Goal: Information Seeking & Learning: Learn about a topic

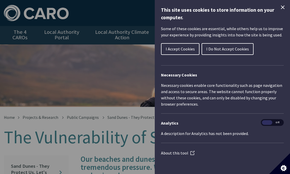
click at [282, 9] on icon "Close Cookie Control" at bounding box center [282, 7] width 6 height 6
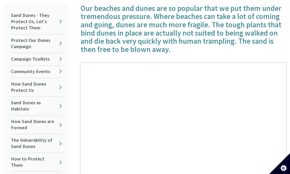
scroll to position [150, 0]
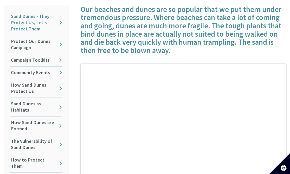
click at [62, 23] on link "Sand Dunes - They Protect Us, Let's Protect Them" at bounding box center [36, 22] width 52 height 25
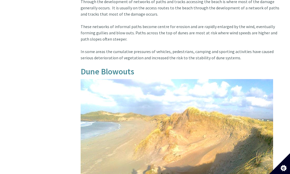
scroll to position [505, 0]
